Goal: Task Accomplishment & Management: Manage account settings

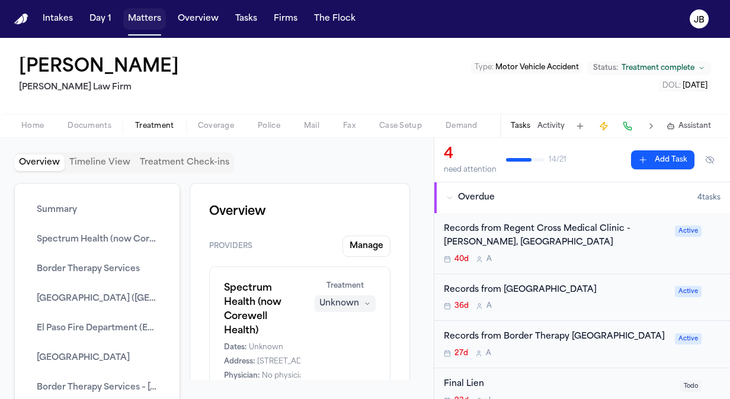
scroll to position [5407, 0]
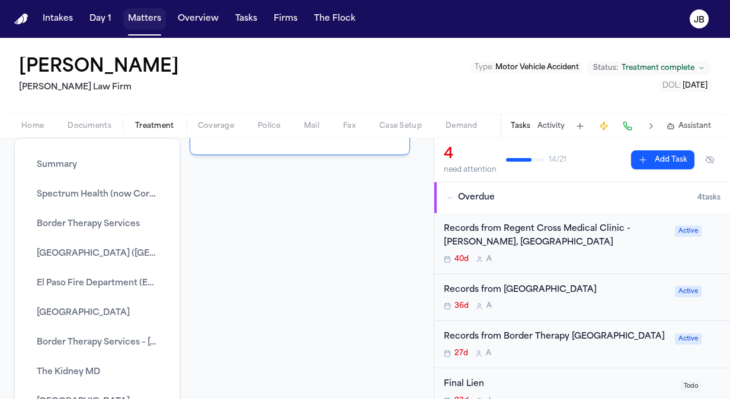
drag, startPoint x: 0, startPoint y: 0, endPoint x: 145, endPoint y: 19, distance: 146.4
click at [145, 19] on button "Matters" at bounding box center [144, 18] width 43 height 21
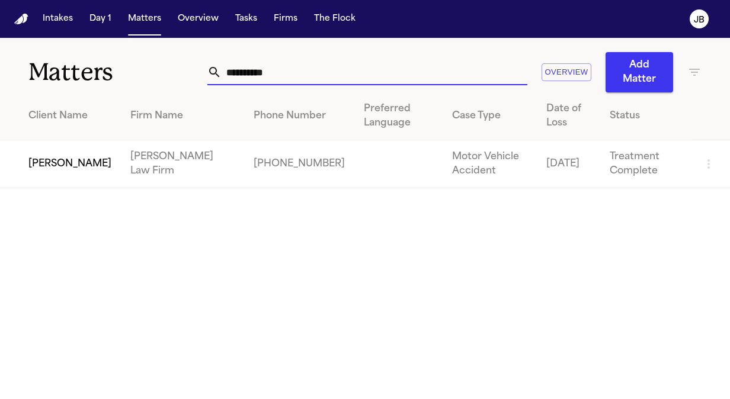
drag, startPoint x: 278, startPoint y: 69, endPoint x: 38, endPoint y: 76, distance: 240.7
click at [38, 76] on div "**********" at bounding box center [365, 65] width 730 height 55
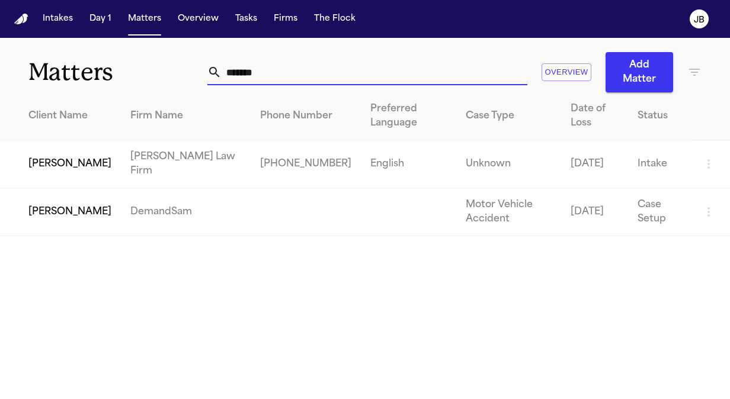
type input "*******"
click at [92, 159] on td "[PERSON_NAME]" at bounding box center [60, 164] width 121 height 48
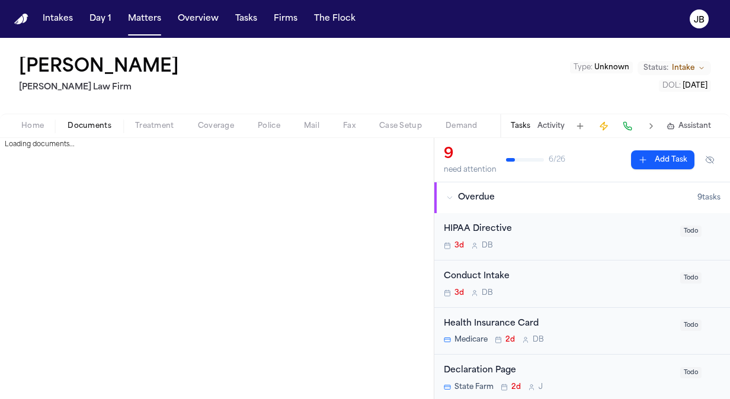
click at [88, 126] on span "Documents" at bounding box center [90, 125] width 44 height 9
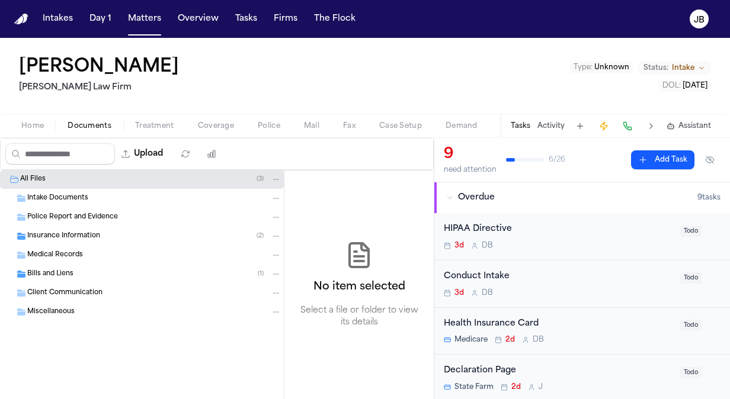
click at [80, 239] on span "Insurance Information" at bounding box center [63, 237] width 73 height 10
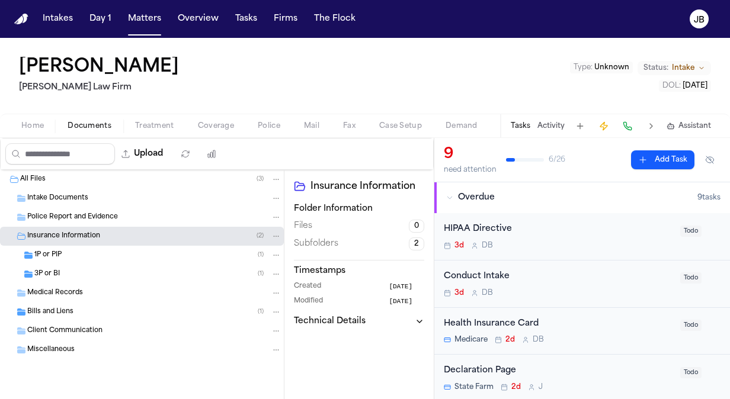
click at [82, 261] on div "1P or PIP ( 1 )" at bounding box center [142, 255] width 284 height 19
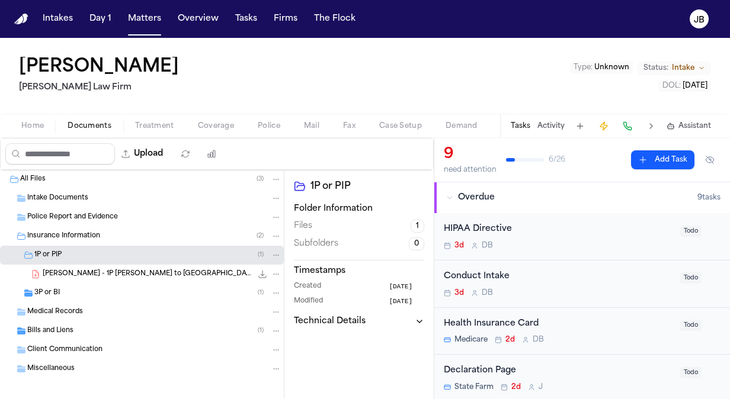
click at [76, 284] on div "3P or BI ( 1 )" at bounding box center [142, 293] width 284 height 19
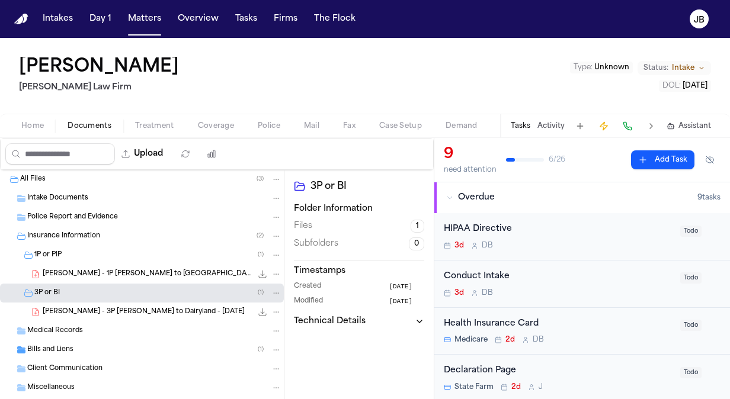
click at [81, 353] on div "Bills and Liens ( 1 )" at bounding box center [154, 350] width 254 height 11
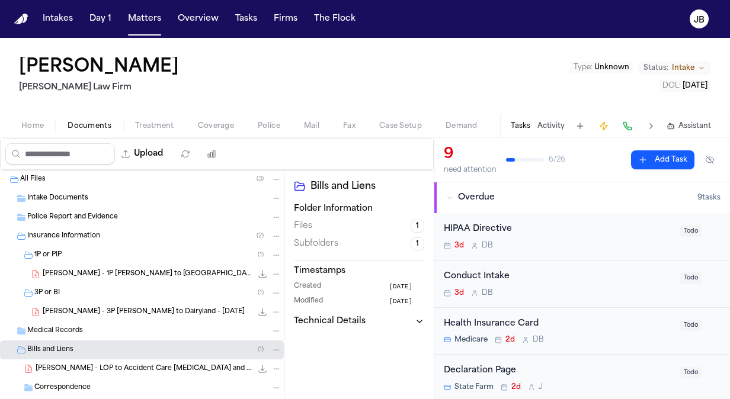
click at [106, 360] on div "[PERSON_NAME] - LOP to Accident Care [MEDICAL_DATA] and Rehab - [DATE] 1.2 MB •…" at bounding box center [142, 369] width 284 height 19
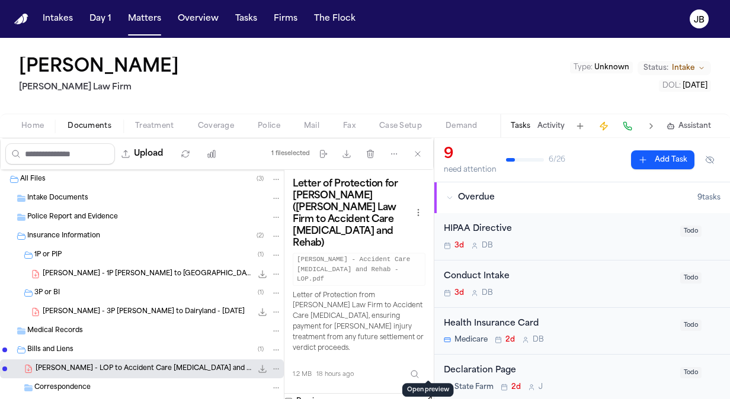
click at [428, 394] on button "Open preview" at bounding box center [428, 400] width 12 height 12
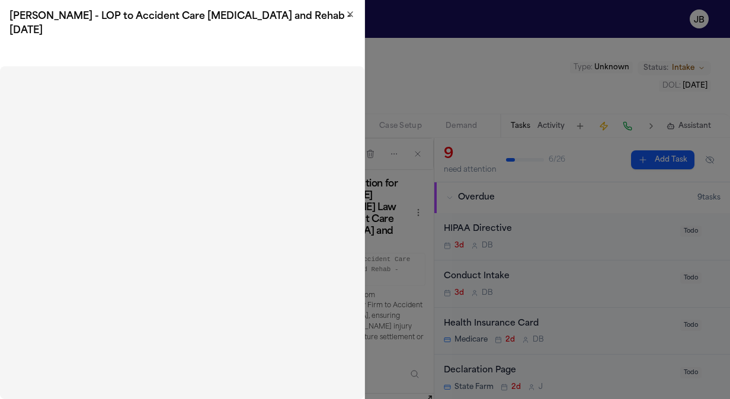
click at [355, 11] on div "[PERSON_NAME] - LOP to Accident Care [MEDICAL_DATA] and Rehab - [DATE]" at bounding box center [182, 23] width 364 height 47
click at [350, 14] on icon "button" at bounding box center [350, 14] width 5 height 5
